Goal: Contribute content

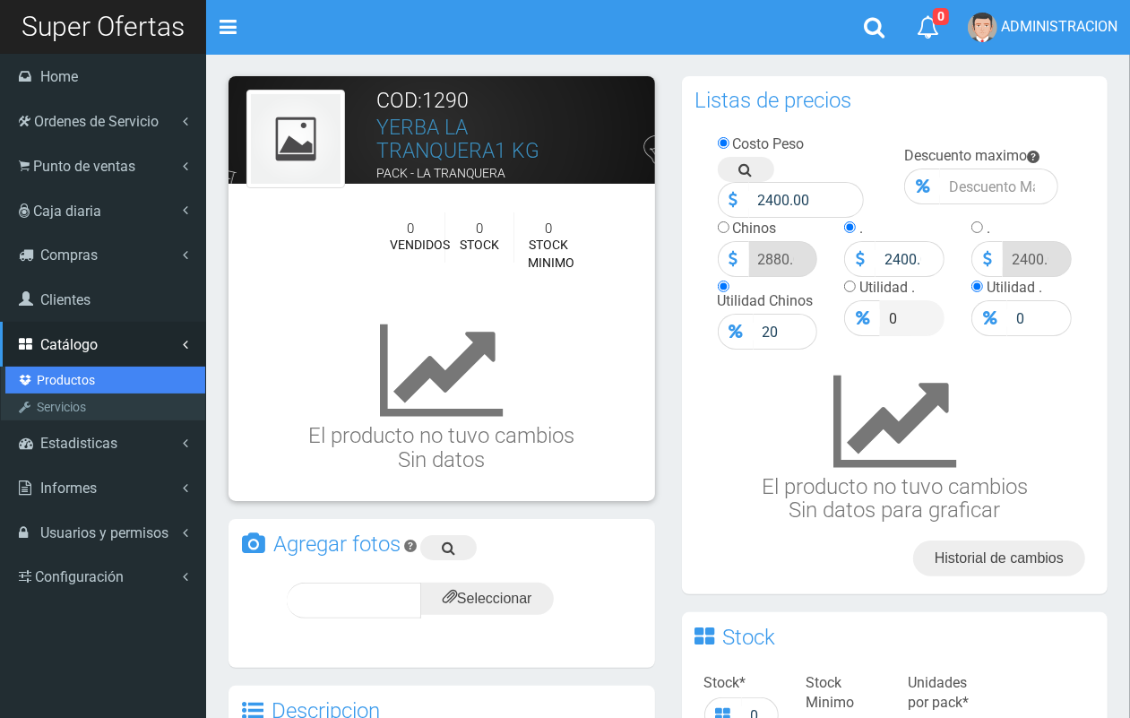
click at [88, 382] on link "Productos" at bounding box center [105, 380] width 200 height 27
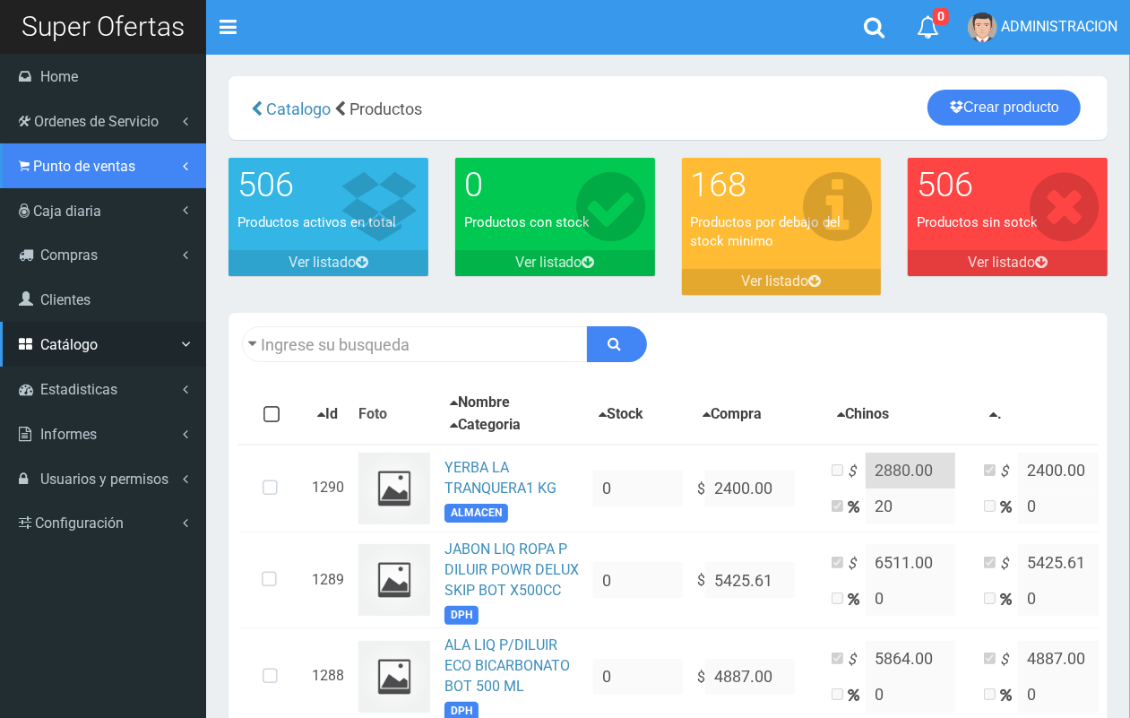
click at [77, 166] on span "Punto de ventas" at bounding box center [84, 166] width 102 height 17
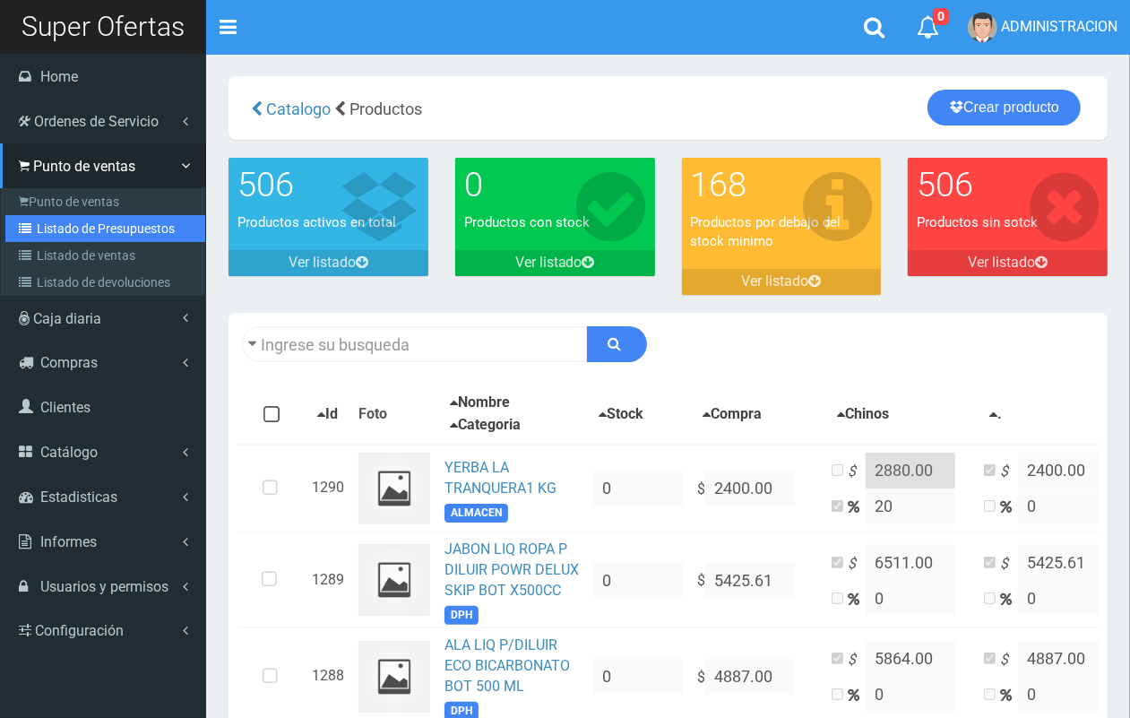
drag, startPoint x: 91, startPoint y: 226, endPoint x: 124, endPoint y: 226, distance: 32.3
click at [92, 227] on link "Listado de Presupuestos" at bounding box center [105, 228] width 200 height 27
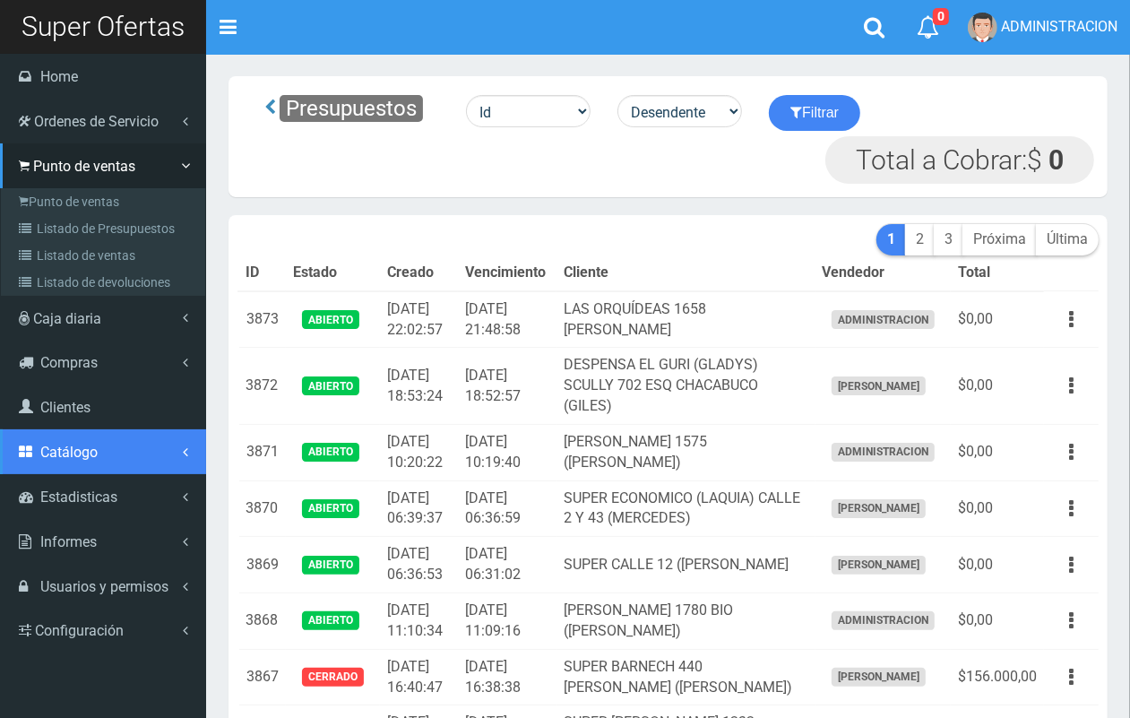
click at [82, 453] on span "Catálogo" at bounding box center [68, 452] width 57 height 17
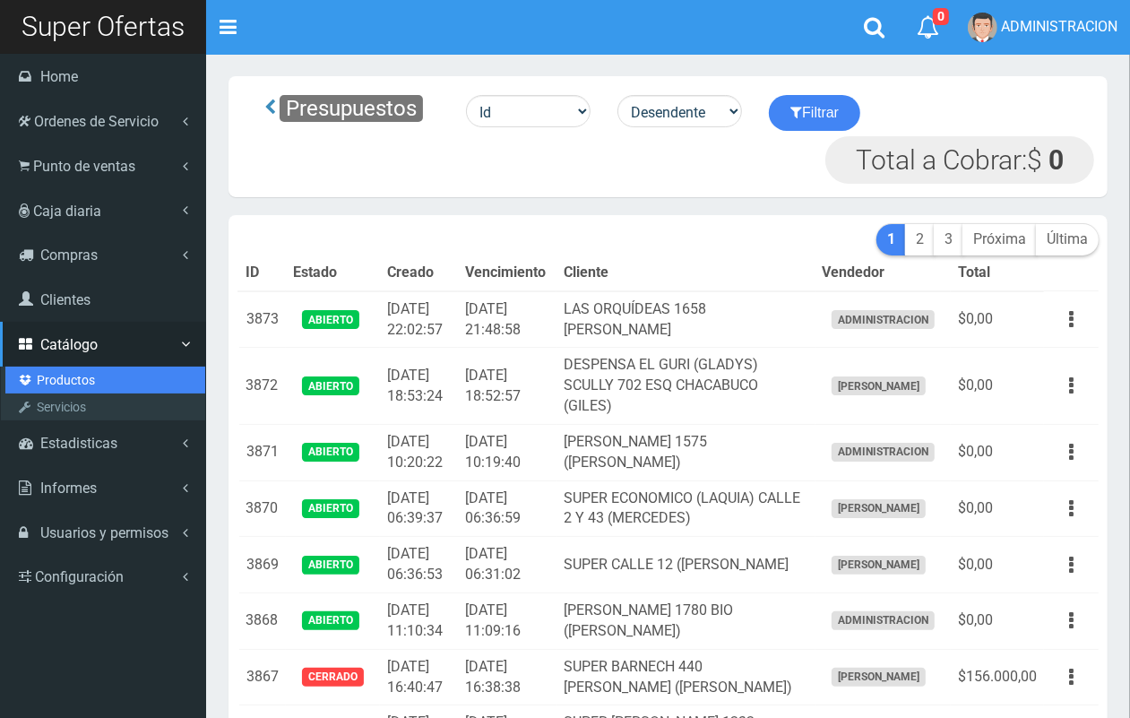
click at [78, 372] on link "Productos" at bounding box center [105, 380] width 200 height 27
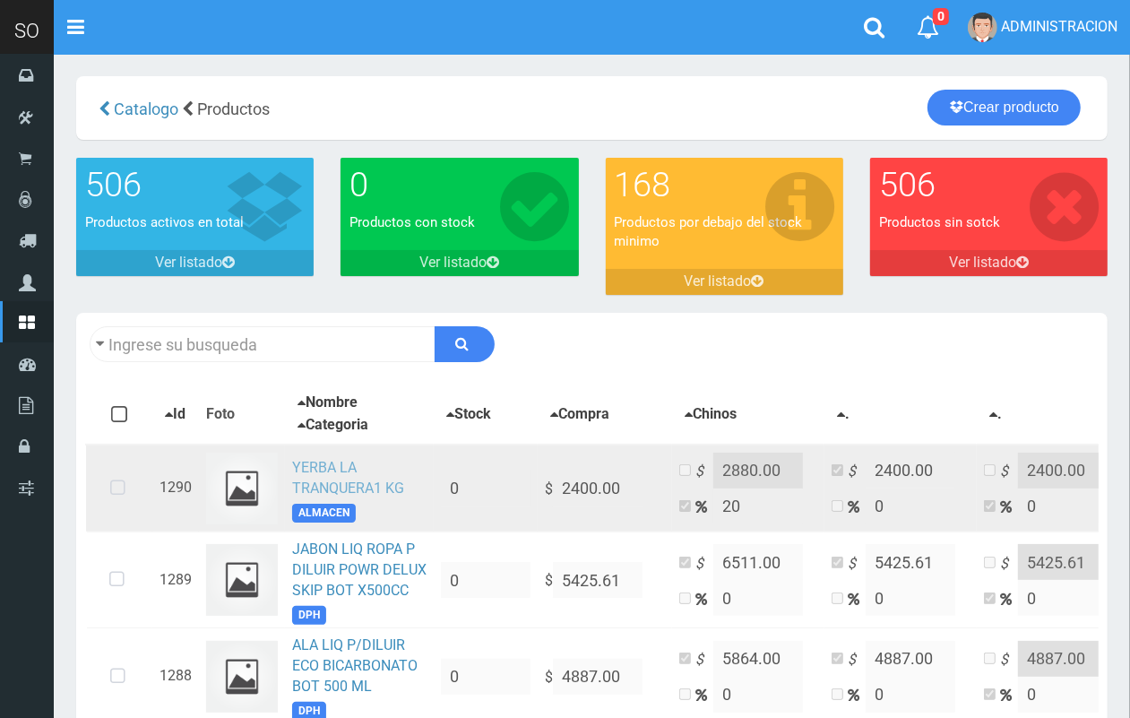
click at [315, 472] on link "YERBA LA TRANQUERA1 KG" at bounding box center [348, 478] width 112 height 38
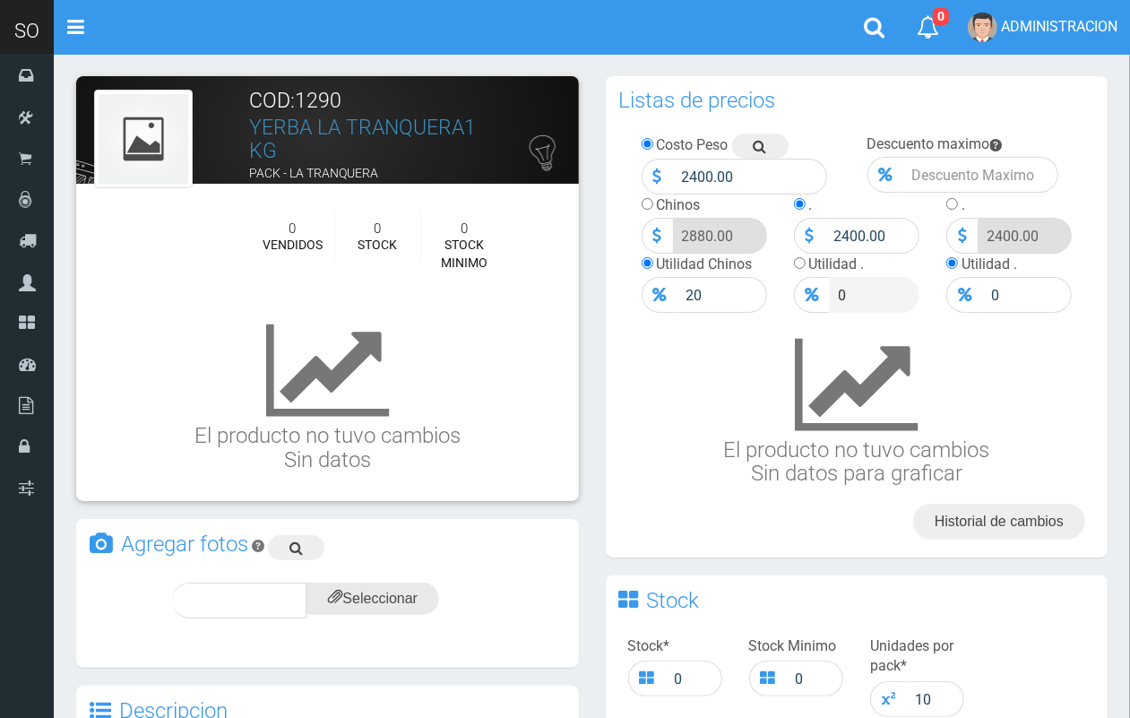
click at [405, 593] on input "file" at bounding box center [372, 599] width 133 height 32
click at [424, 599] on span "subir" at bounding box center [416, 599] width 46 height 15
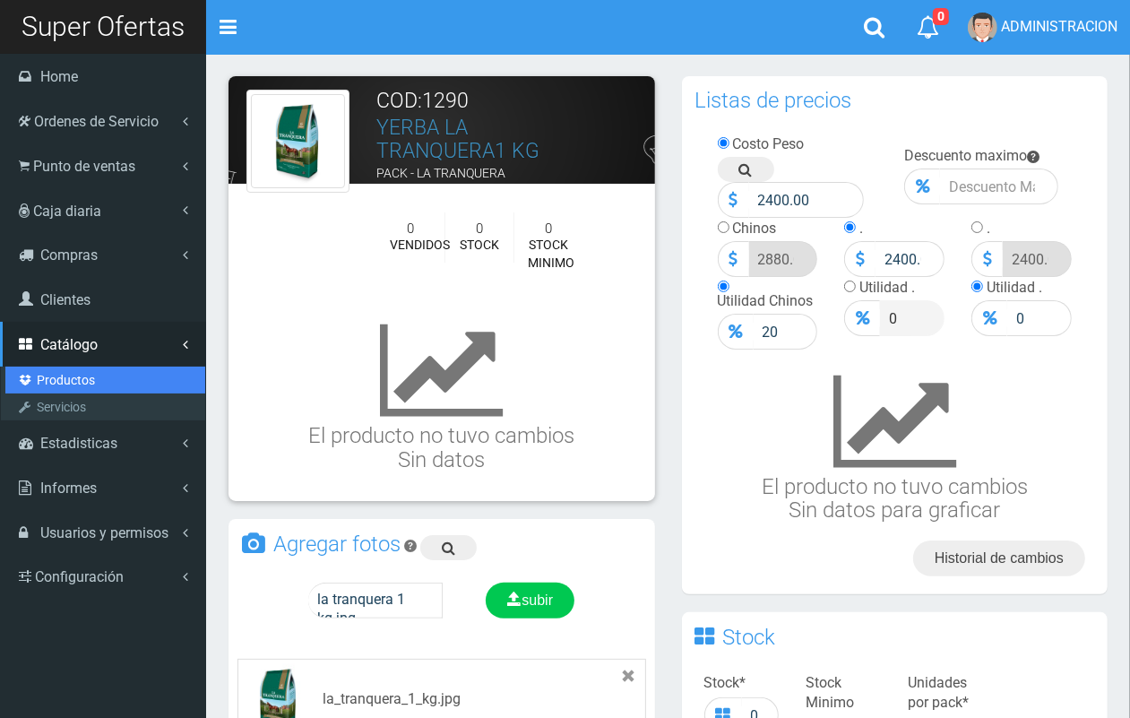
click at [64, 381] on link "Productos" at bounding box center [105, 380] width 200 height 27
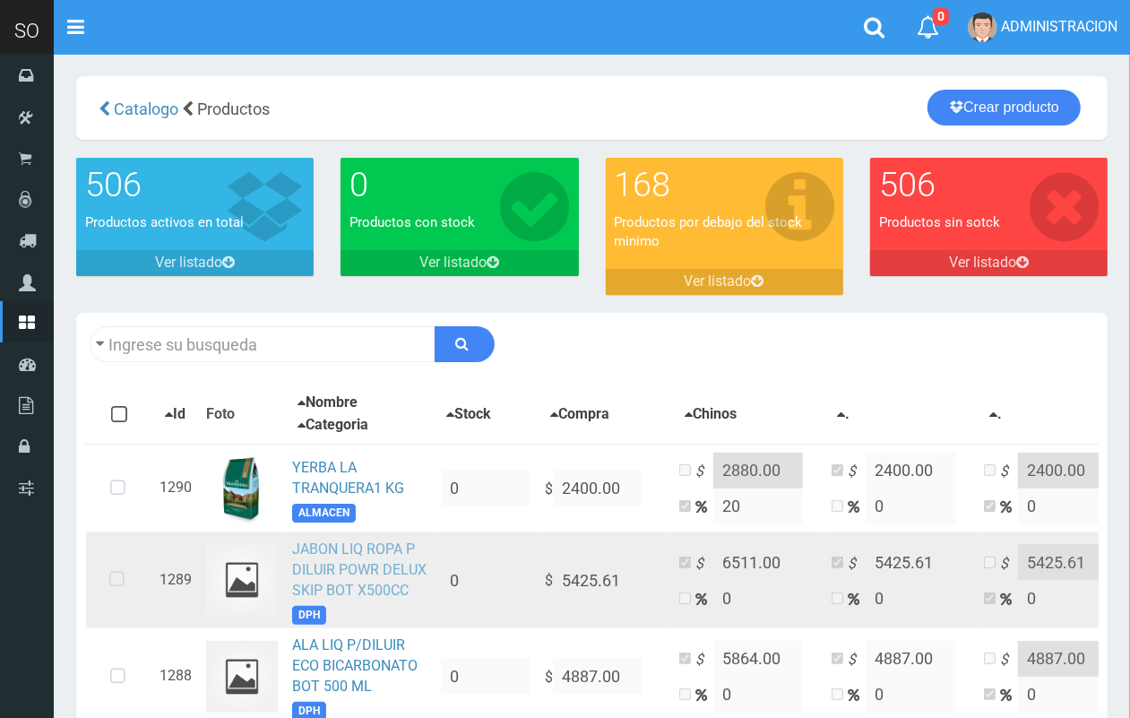
click at [384, 549] on link "JABON LIQ ROPA P DILUIR POWR DELUX SKIP BOT X500CC" at bounding box center [359, 569] width 134 height 58
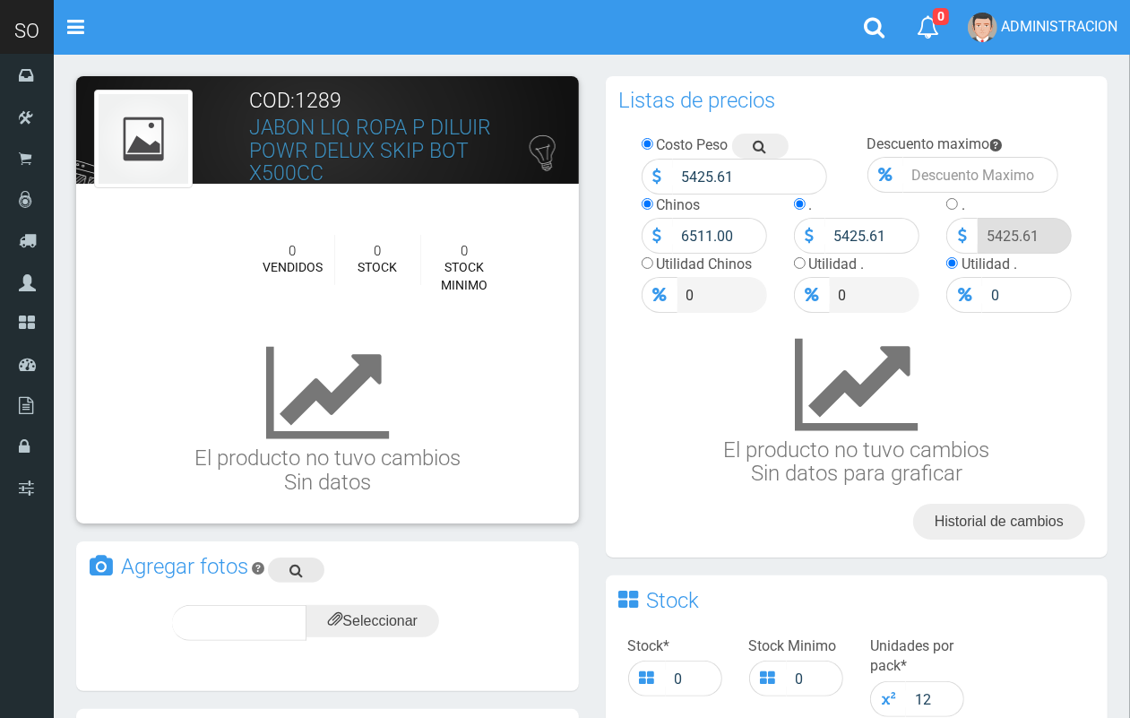
click at [306, 560] on link at bounding box center [296, 569] width 56 height 25
click at [372, 616] on input "file" at bounding box center [372, 621] width 133 height 32
click at [410, 608] on div "subir" at bounding box center [416, 623] width 89 height 36
click at [421, 621] on span "subir" at bounding box center [416, 622] width 46 height 15
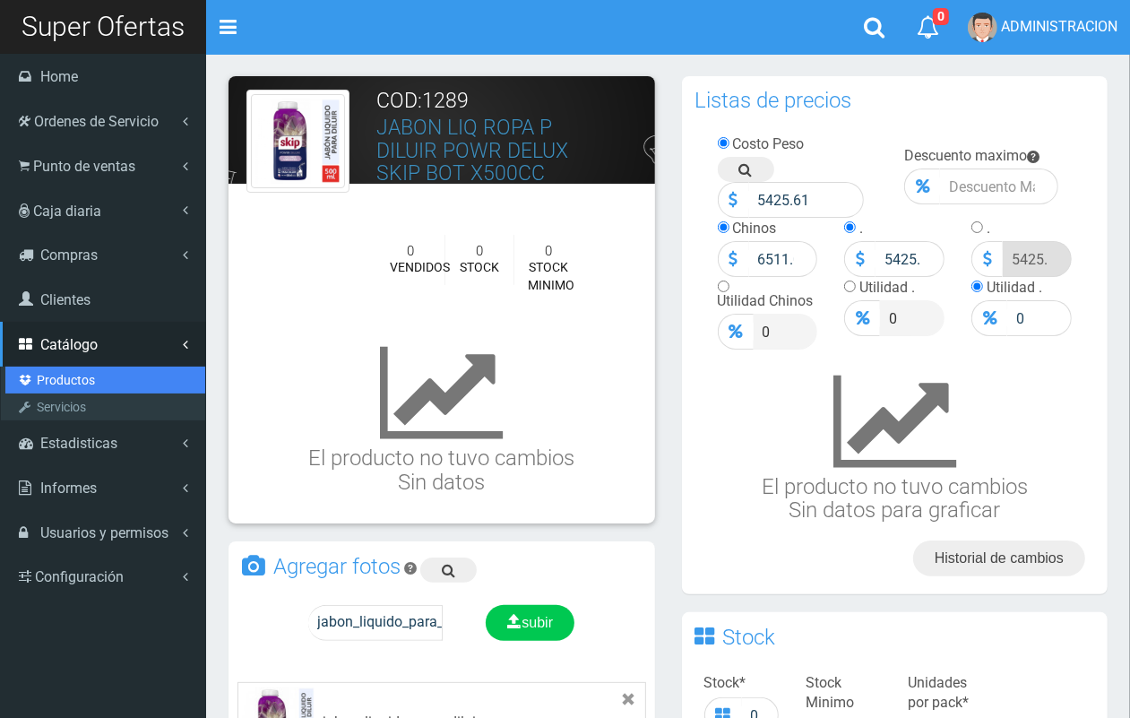
click at [82, 375] on link "Productos" at bounding box center [105, 380] width 200 height 27
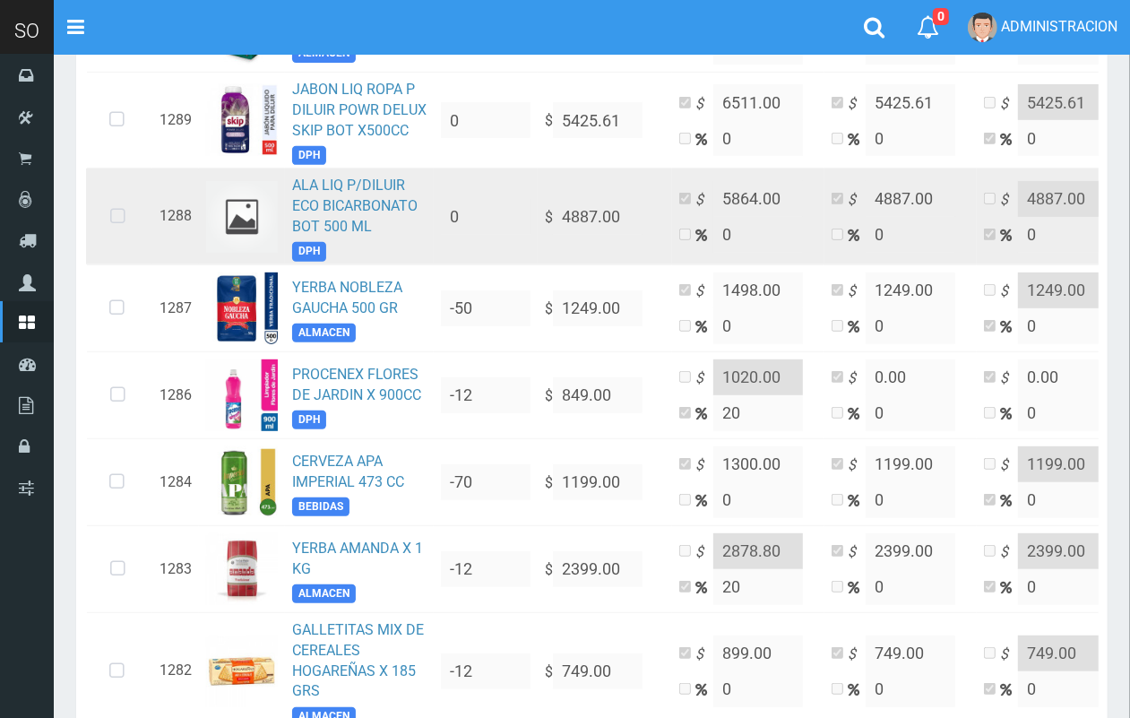
scroll to position [478, 0]
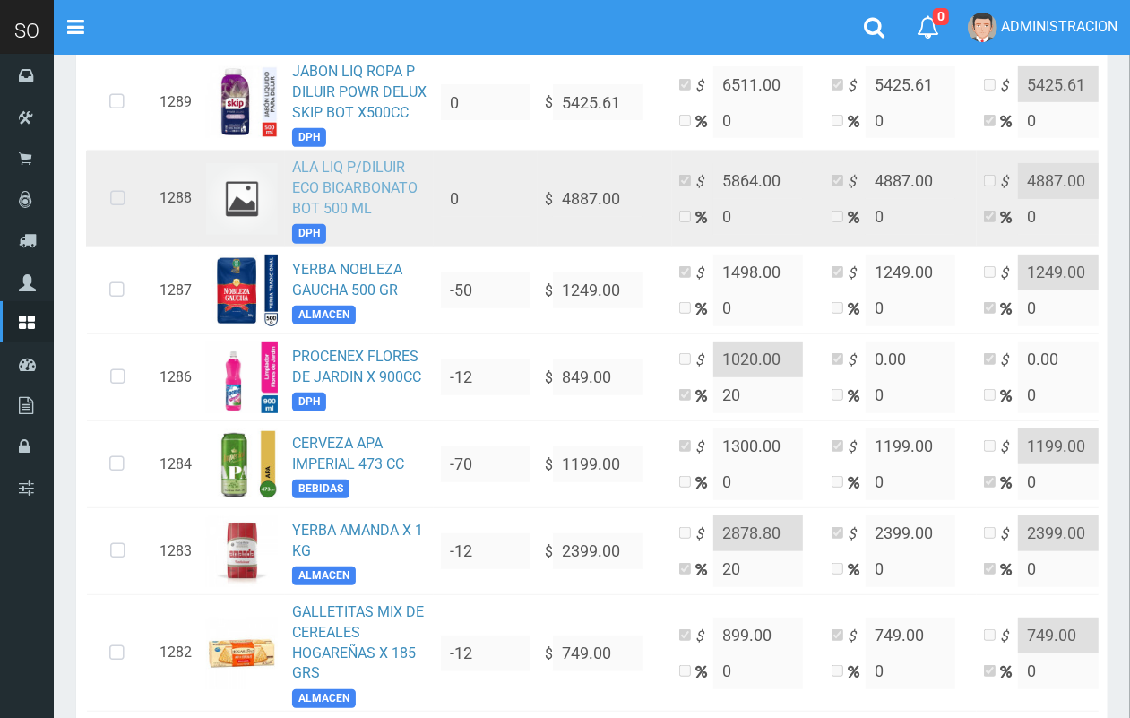
click at [324, 170] on link "ALA LIQ P/DILUIR ECO BICARBONATO BOT 500 ML" at bounding box center [354, 188] width 125 height 58
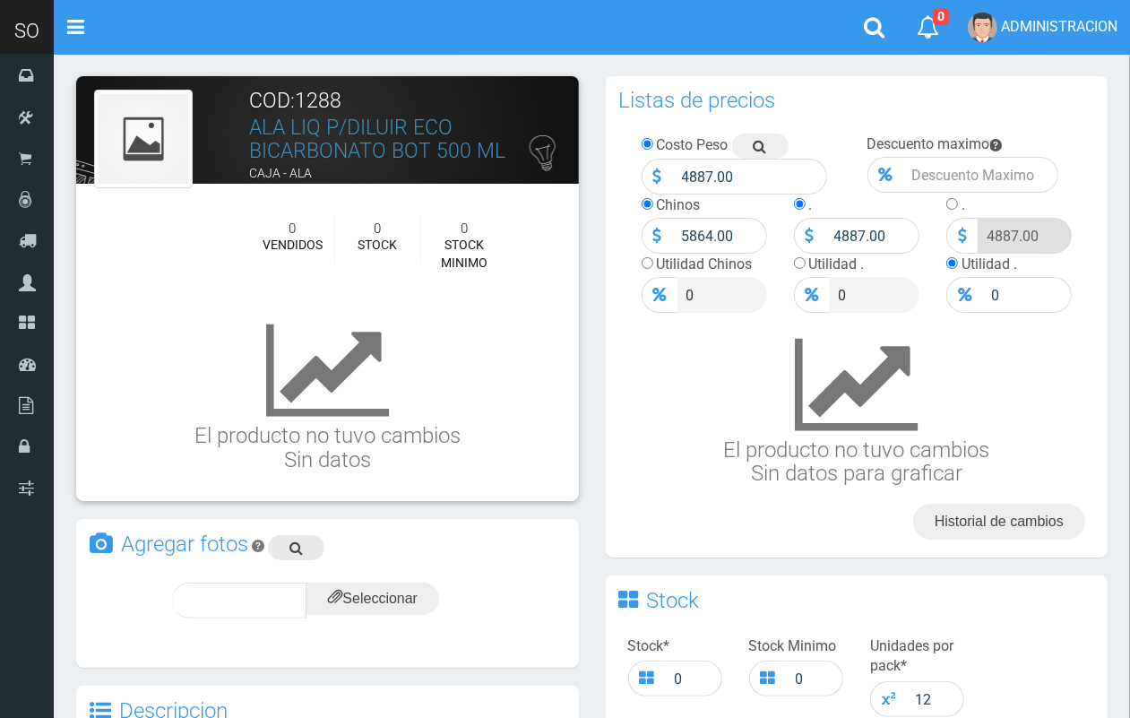
click at [292, 539] on icon at bounding box center [295, 547] width 13 height 25
click at [384, 596] on input "file" at bounding box center [372, 599] width 133 height 32
click at [401, 597] on icon at bounding box center [400, 599] width 14 height 25
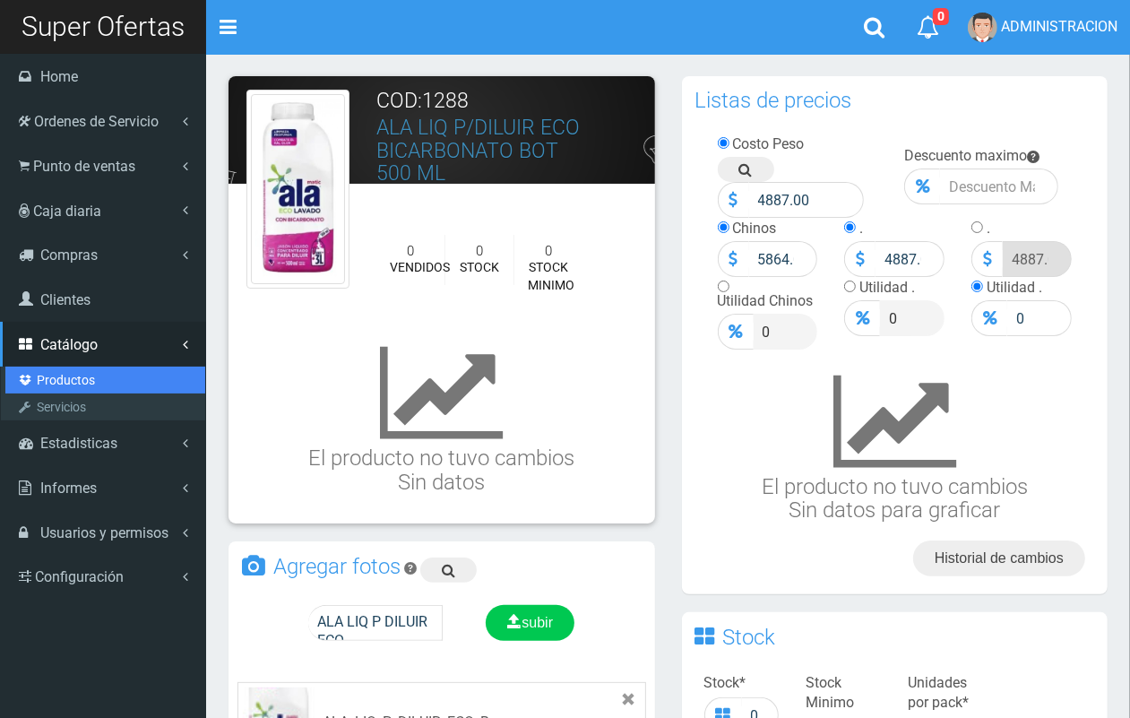
drag, startPoint x: 54, startPoint y: 376, endPoint x: 357, endPoint y: 382, distance: 303.0
click at [54, 375] on link "Productos" at bounding box center [105, 380] width 200 height 27
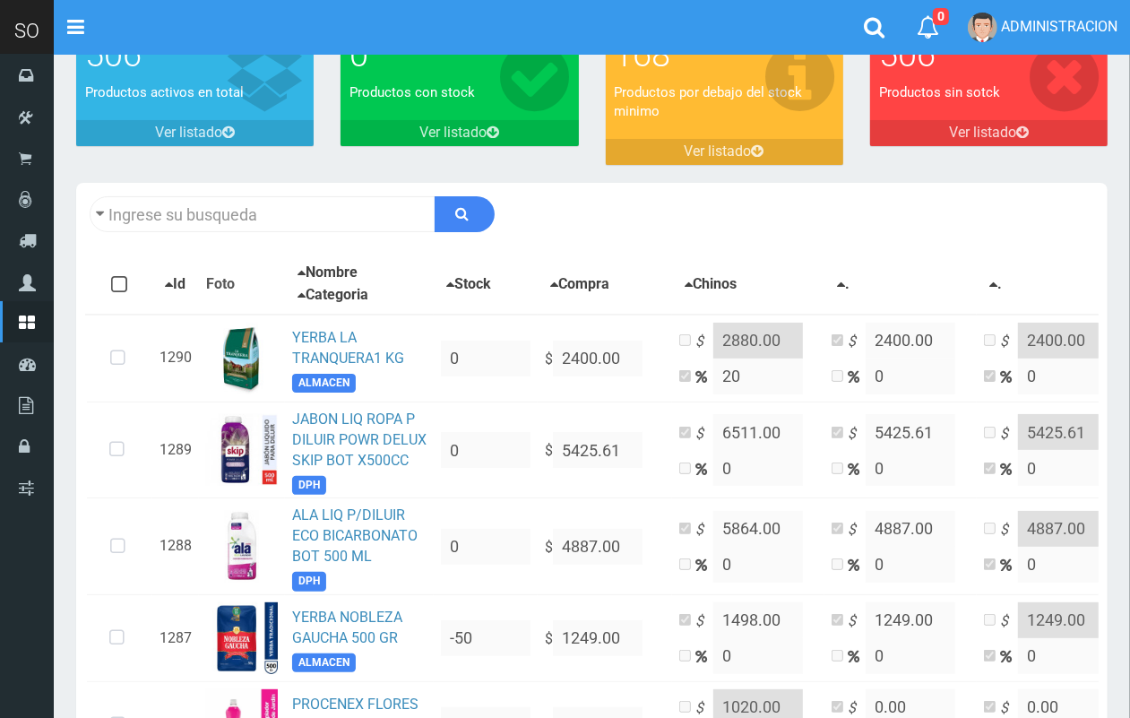
scroll to position [243, 0]
